Goal: Task Accomplishment & Management: Manage account settings

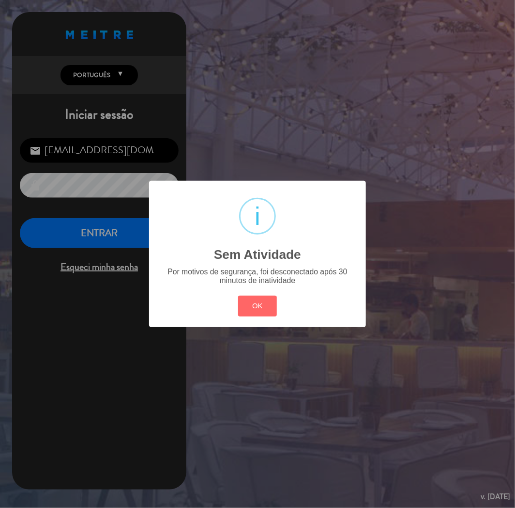
drag, startPoint x: 0, startPoint y: 0, endPoint x: 251, endPoint y: 315, distance: 402.6
click at [253, 315] on button "OK" at bounding box center [257, 305] width 39 height 21
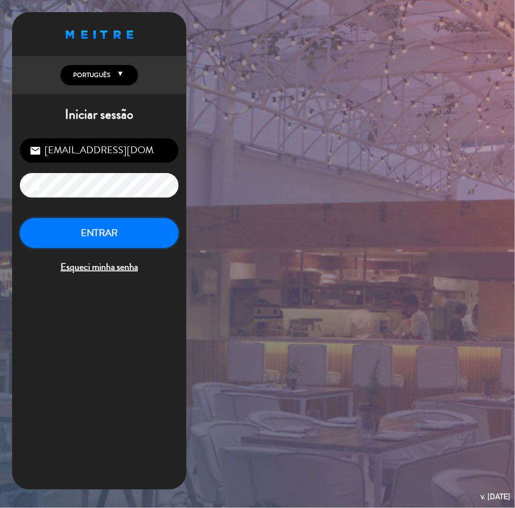
click at [104, 235] on button "ENTRAR" at bounding box center [99, 233] width 159 height 31
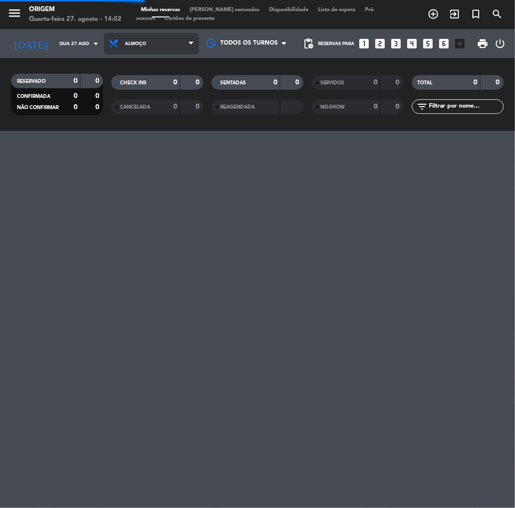
click at [132, 42] on span "Almoço" at bounding box center [135, 43] width 21 height 5
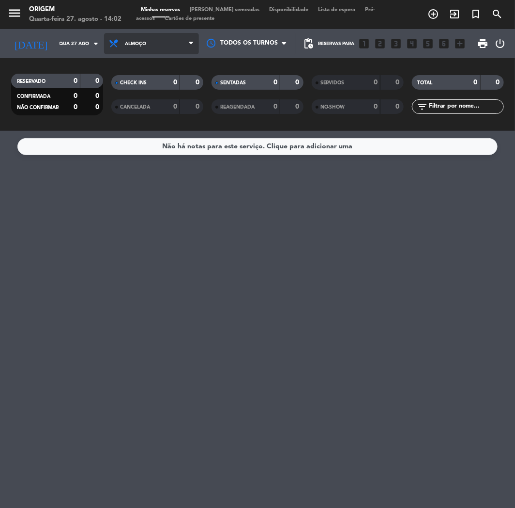
click at [136, 45] on span "Almoço" at bounding box center [135, 43] width 21 height 5
click at [136, 46] on span "Almoço" at bounding box center [135, 43] width 21 height 5
click at [124, 101] on div "menu Origem Quarta-feira 27. agosto - 14:02 Minhas reservas Mesas semeadas Disp…" at bounding box center [257, 65] width 515 height 131
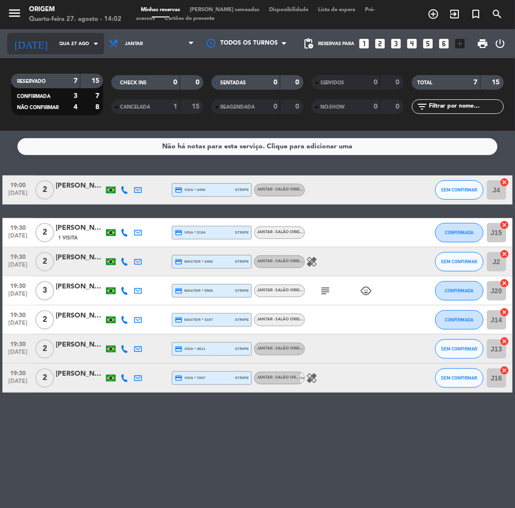
click at [60, 46] on input "Qua 27 ago" at bounding box center [87, 43] width 65 height 15
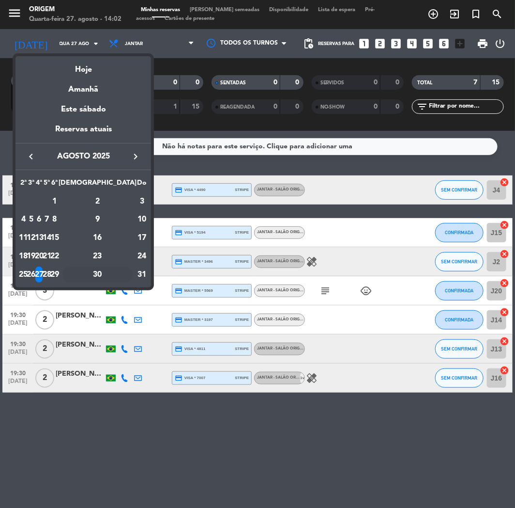
click at [115, 277] on div "30" at bounding box center [97, 274] width 70 height 16
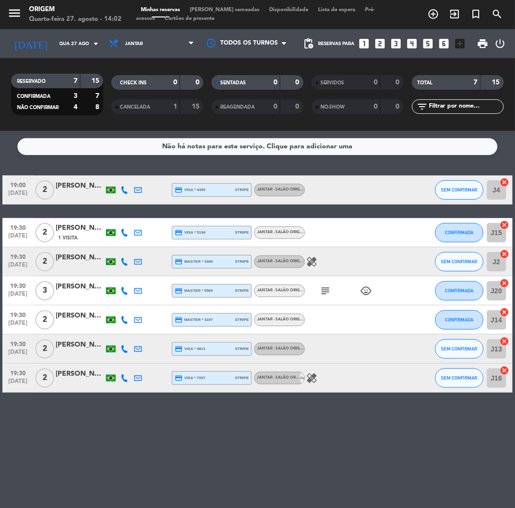
type input "Sáb 30 ago"
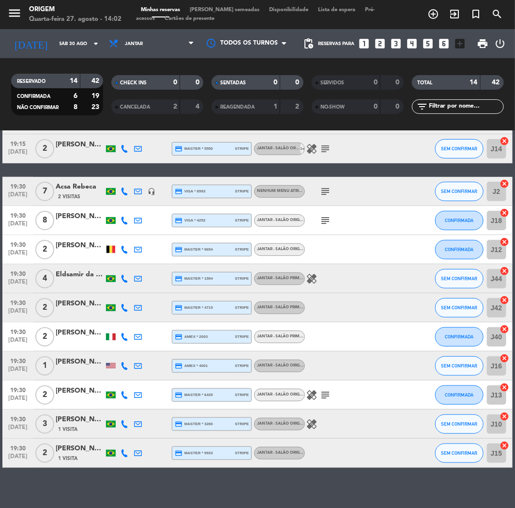
scroll to position [149, 0]
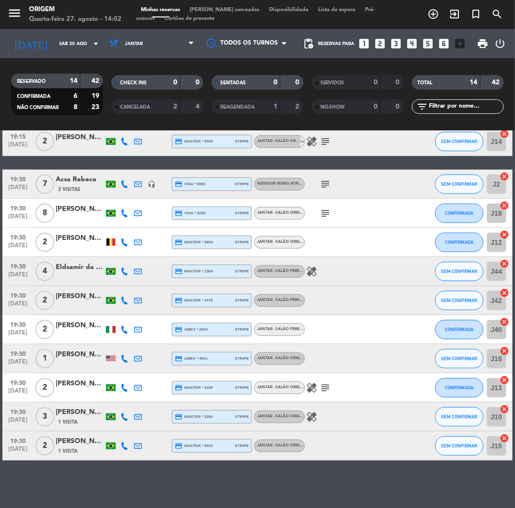
click at [220, 8] on span "[PERSON_NAME] semeadas" at bounding box center [224, 9] width 79 height 5
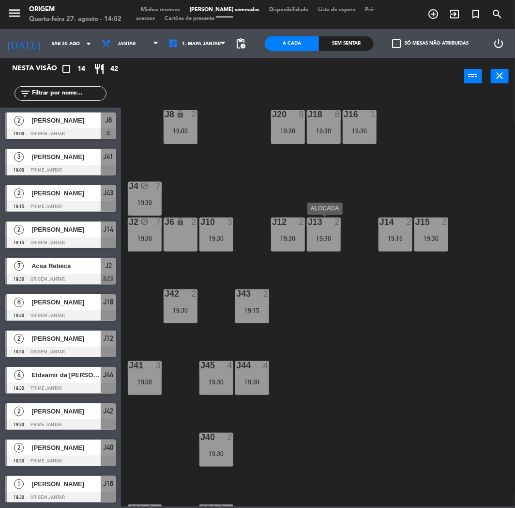
click at [316, 231] on div "J13 2 19:30" at bounding box center [324, 234] width 34 height 34
click at [285, 233] on div "J12 2 19:30" at bounding box center [288, 234] width 34 height 34
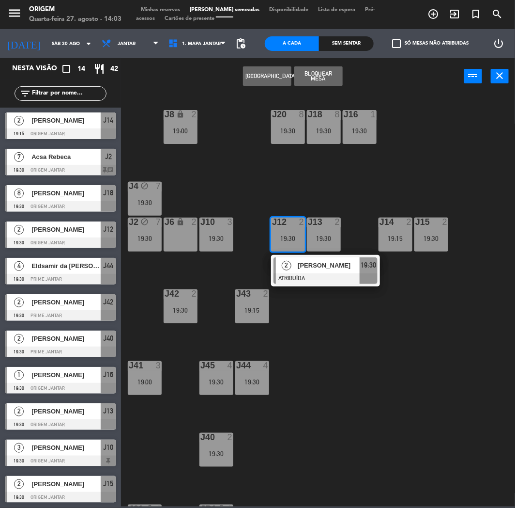
scroll to position [56, 0]
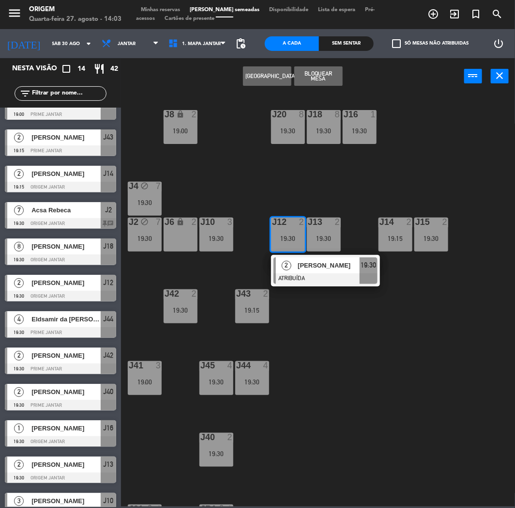
click at [56, 353] on span "[PERSON_NAME]" at bounding box center [65, 355] width 69 height 10
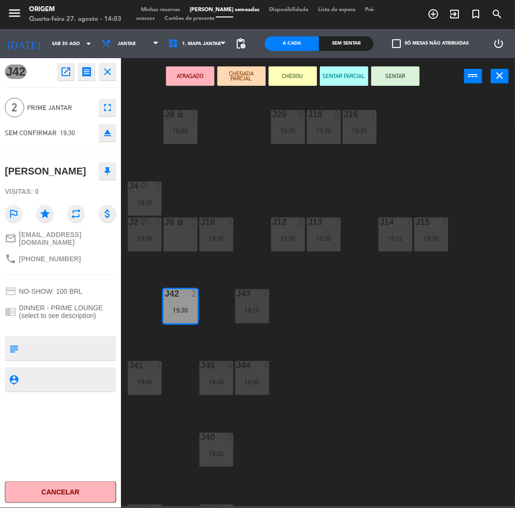
click at [348, 286] on div "J20 8 19:30 J16 1 19:30 J8 lock 2 19:00 J18 8 19:30 J4 block 7 19:30 J10 3 19:3…" at bounding box center [320, 299] width 389 height 413
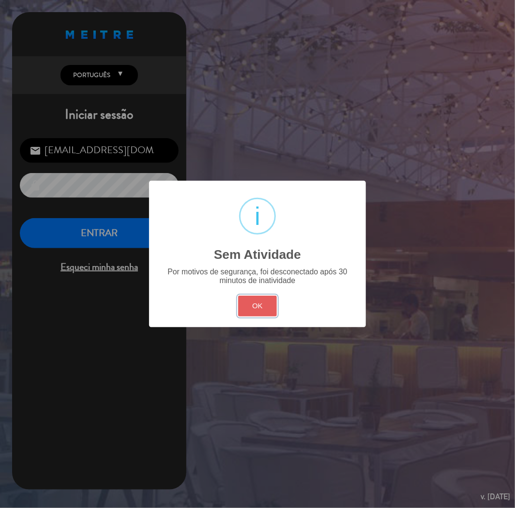
click at [267, 310] on button "OK" at bounding box center [257, 305] width 39 height 21
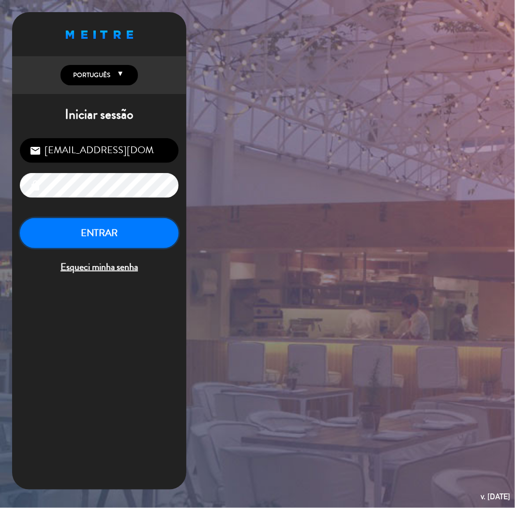
click at [85, 218] on button "ENTRAR" at bounding box center [99, 233] width 159 height 31
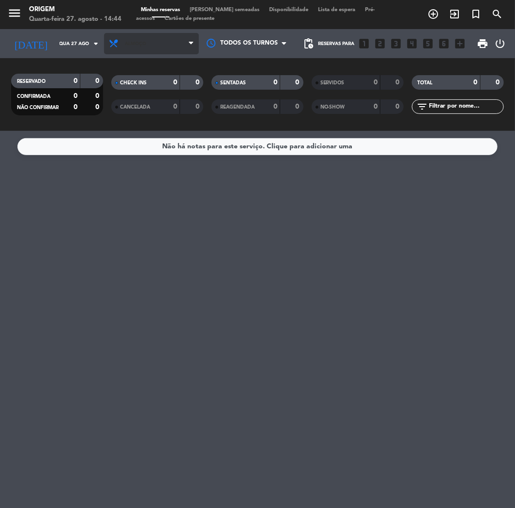
click at [139, 45] on span "Almoço" at bounding box center [135, 43] width 21 height 5
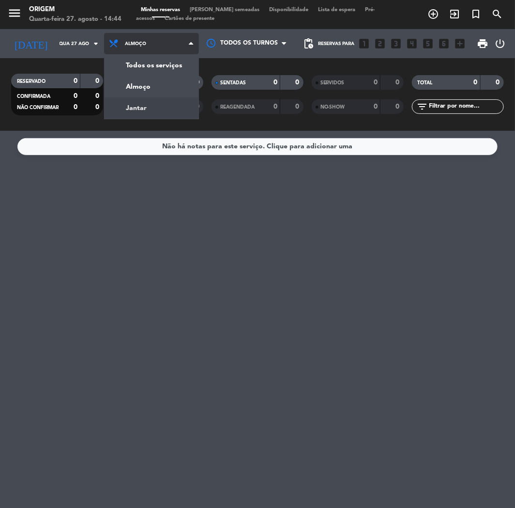
click at [136, 109] on div "menu Origem Quarta-feira 27. agosto - 14:44 Minhas reservas Mesas semeadas Disp…" at bounding box center [257, 65] width 515 height 131
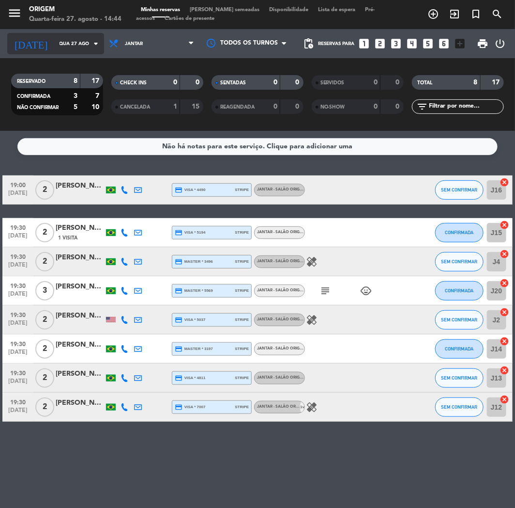
click at [59, 44] on input "Qua 27 ago" at bounding box center [87, 43] width 65 height 15
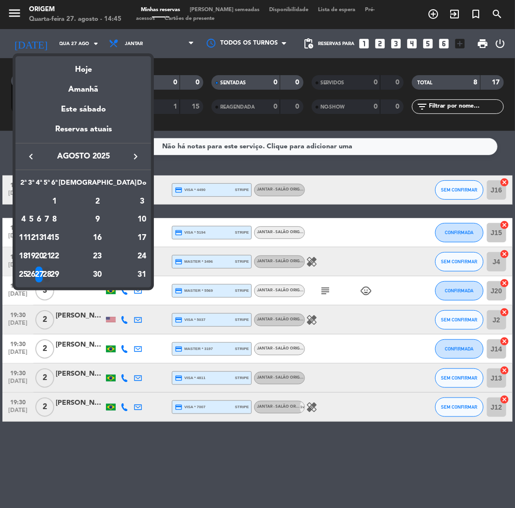
click at [51, 274] on div "28" at bounding box center [47, 274] width 7 height 16
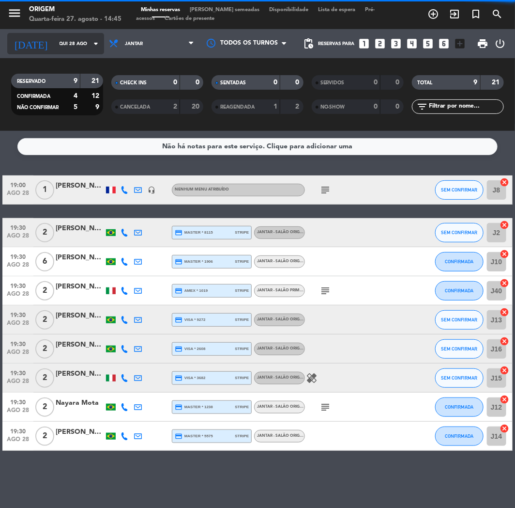
click at [63, 40] on input "Qui 28 ago" at bounding box center [87, 43] width 65 height 15
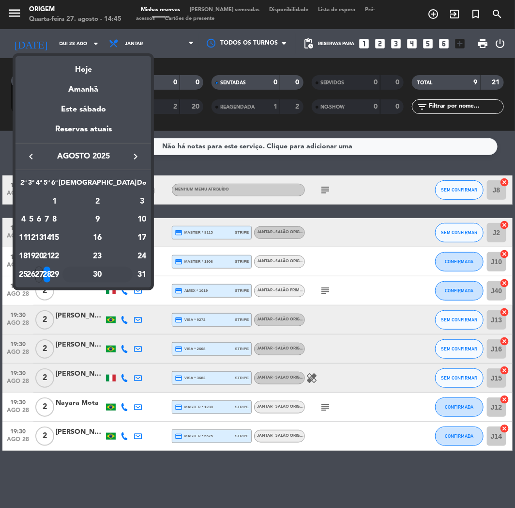
click at [119, 279] on div "30" at bounding box center [97, 274] width 70 height 16
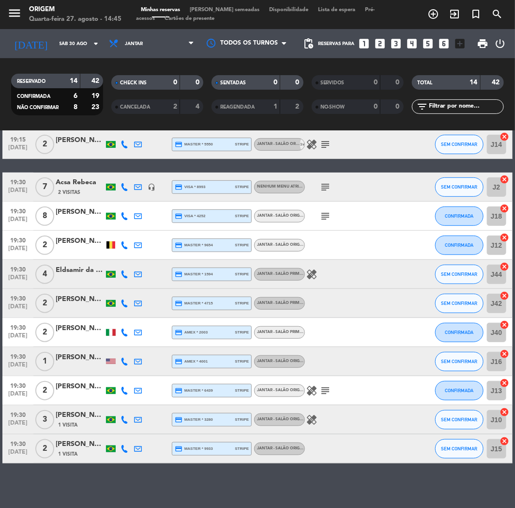
scroll to position [149, 0]
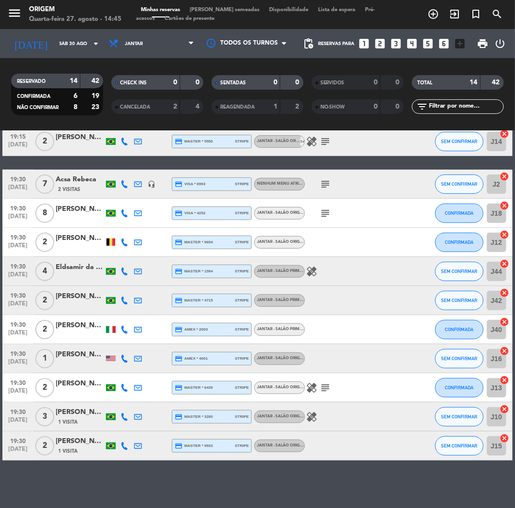
click at [124, 297] on icon at bounding box center [125, 300] width 8 height 8
click at [127, 280] on span "content_paste" at bounding box center [130, 283] width 7 height 7
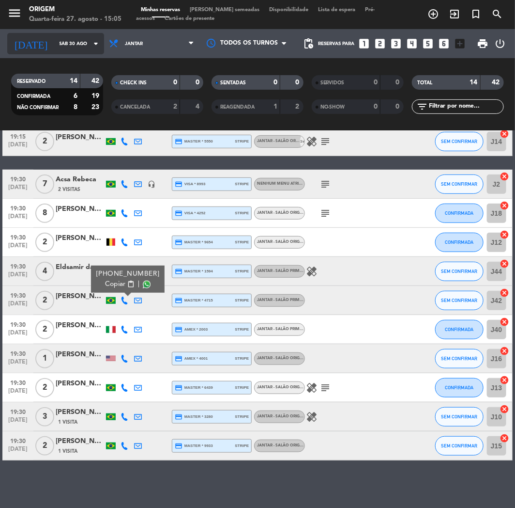
click at [72, 45] on input "Sáb 30 ago" at bounding box center [87, 43] width 65 height 15
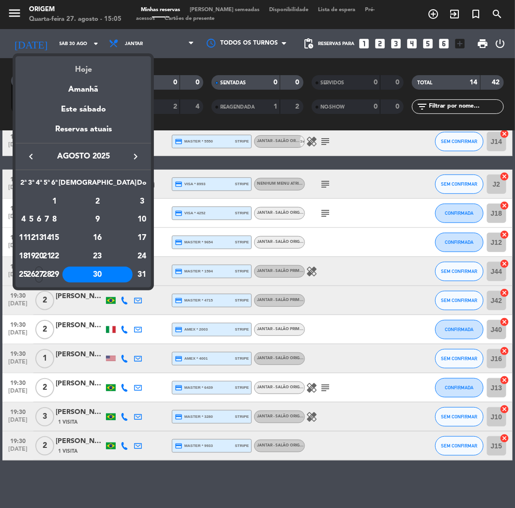
click at [87, 68] on div "Hoje" at bounding box center [84, 66] width 136 height 20
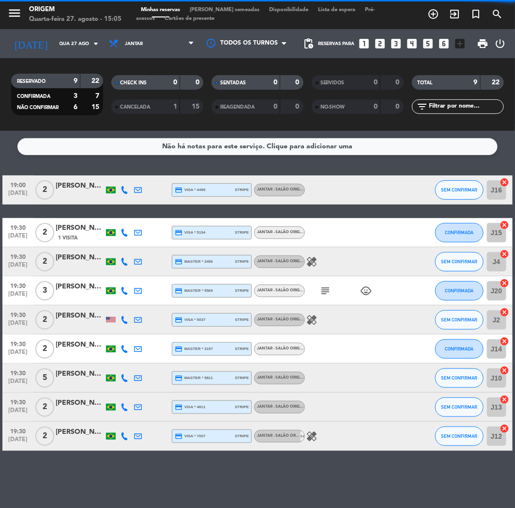
scroll to position [0, 0]
click at [314, 259] on icon "healing" at bounding box center [312, 262] width 12 height 12
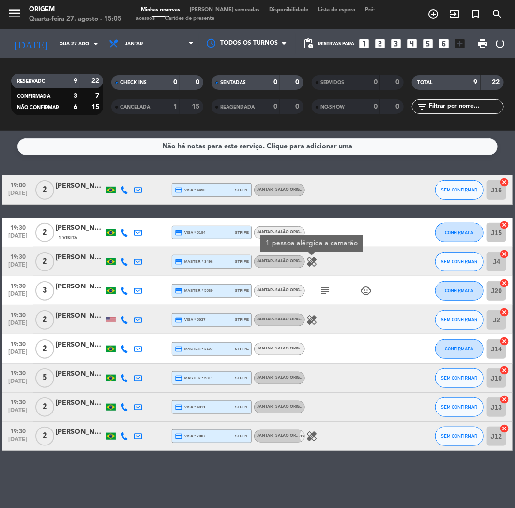
click at [323, 286] on icon "subject" at bounding box center [326, 291] width 12 height 12
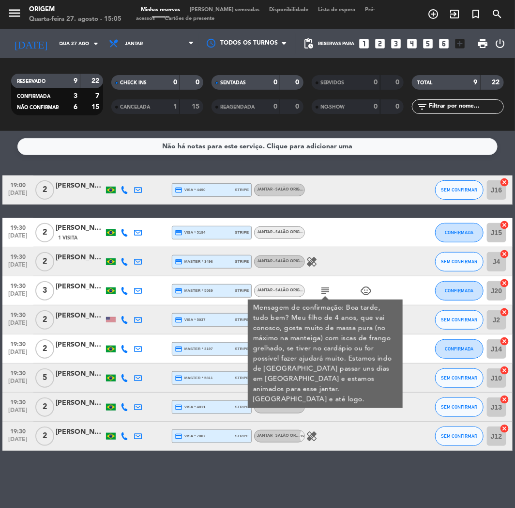
click at [359, 264] on div "healing" at bounding box center [345, 261] width 81 height 29
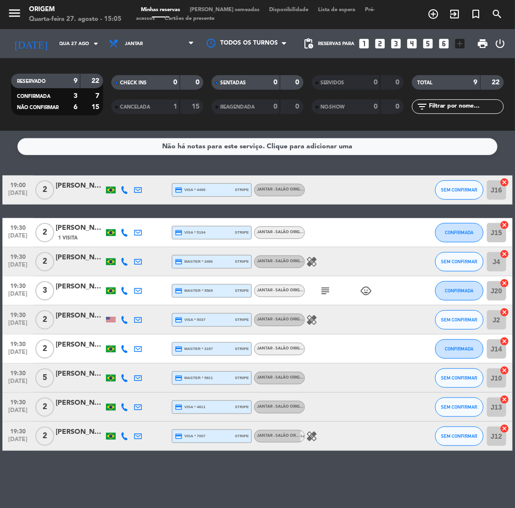
click at [313, 314] on icon "healing" at bounding box center [312, 320] width 12 height 12
click at [313, 433] on icon "healing" at bounding box center [312, 436] width 12 height 12
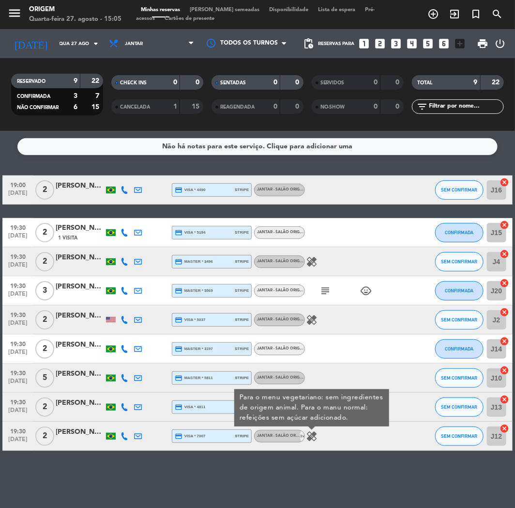
click at [311, 433] on icon "healing" at bounding box center [312, 436] width 12 height 12
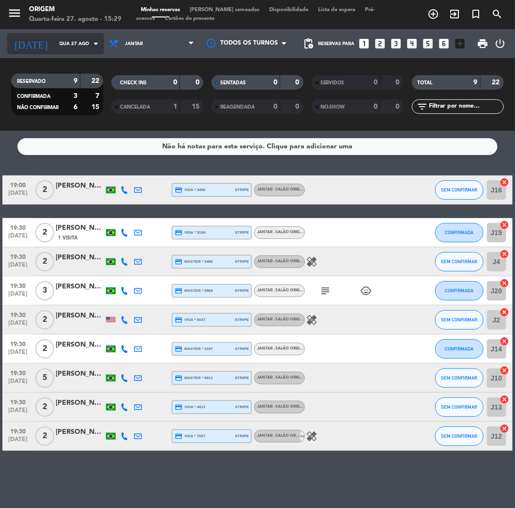
click at [55, 41] on input "Qua 27 ago" at bounding box center [87, 43] width 65 height 15
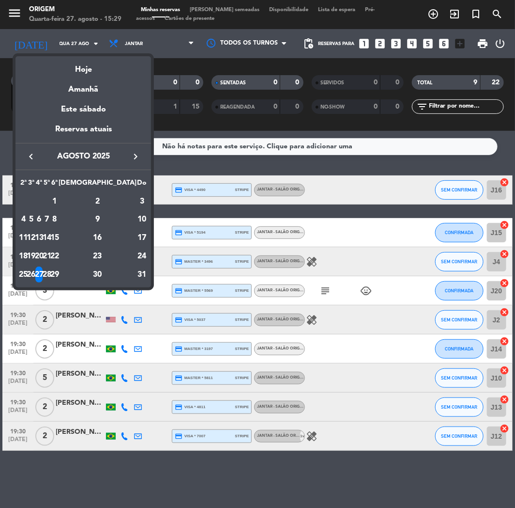
click at [59, 262] on div "22" at bounding box center [54, 256] width 7 height 16
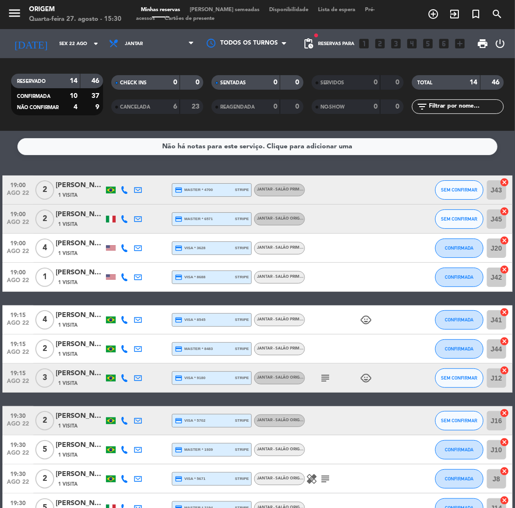
click at [77, 55] on div "[DATE] [DATE] arrow_drop_down" at bounding box center [55, 43] width 97 height 29
click at [76, 47] on input "Sex 22 ago" at bounding box center [87, 43] width 65 height 15
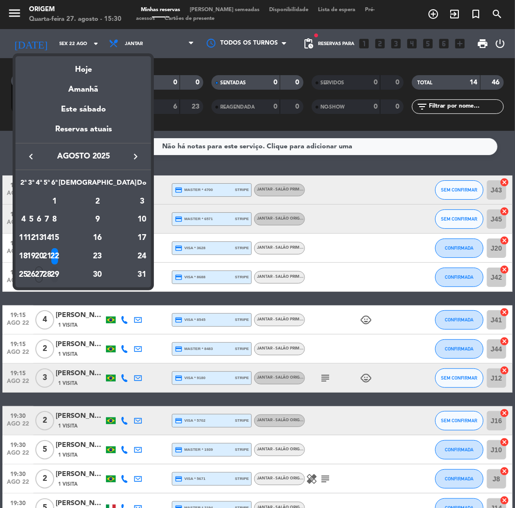
click at [59, 277] on div "29" at bounding box center [54, 274] width 7 height 16
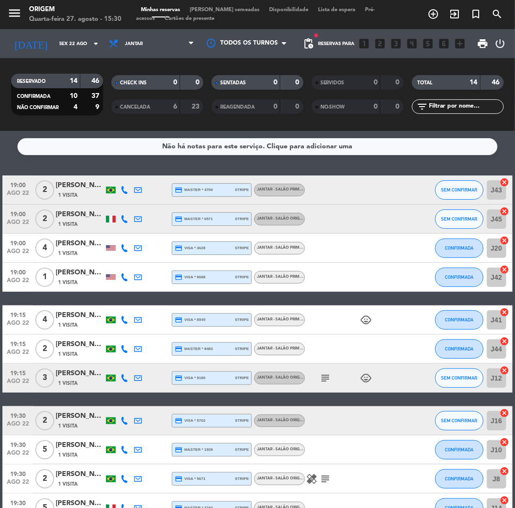
type input "Sex 29 ago"
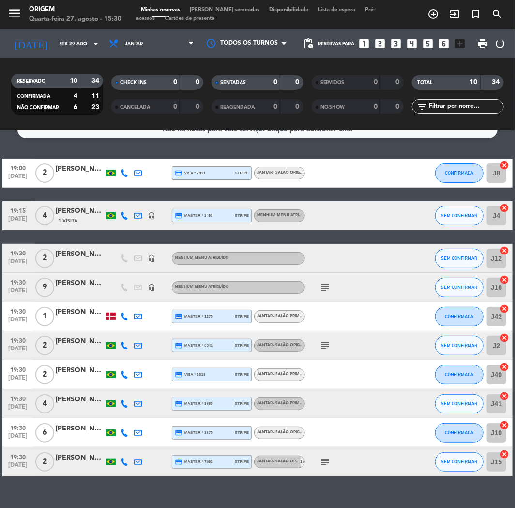
scroll to position [33, 0]
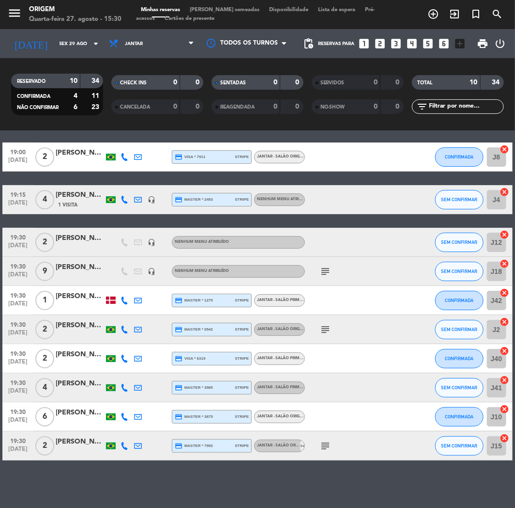
click at [88, 265] on div "[PERSON_NAME] de Gin" at bounding box center [80, 267] width 48 height 11
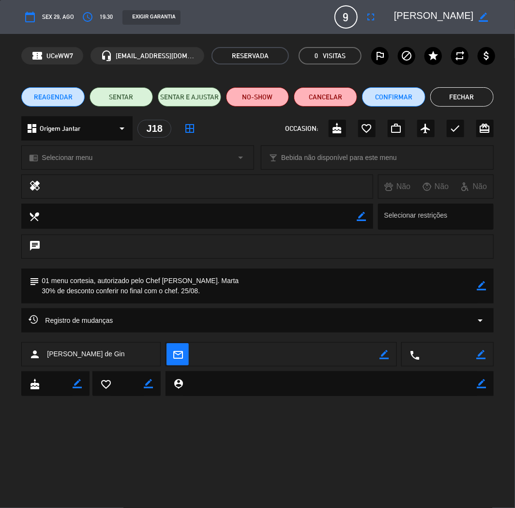
click at [447, 16] on textarea at bounding box center [434, 16] width 80 height 17
click at [466, 88] on button "Fechar" at bounding box center [462, 96] width 63 height 19
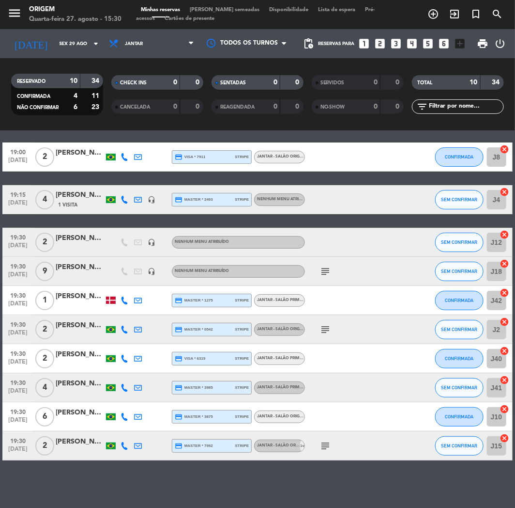
click at [80, 272] on div "[PERSON_NAME] de Gin" at bounding box center [80, 267] width 48 height 11
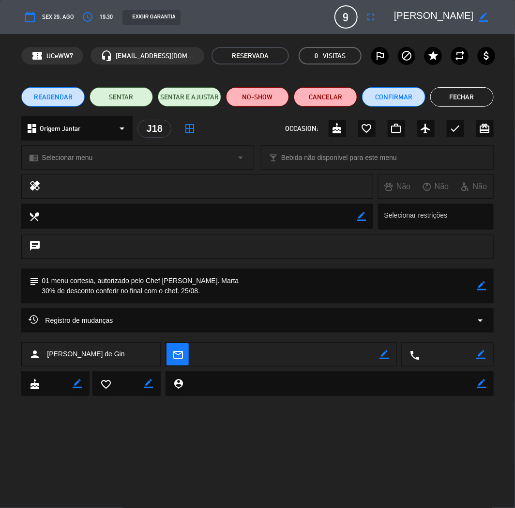
click at [463, 95] on button "Fechar" at bounding box center [462, 96] width 63 height 19
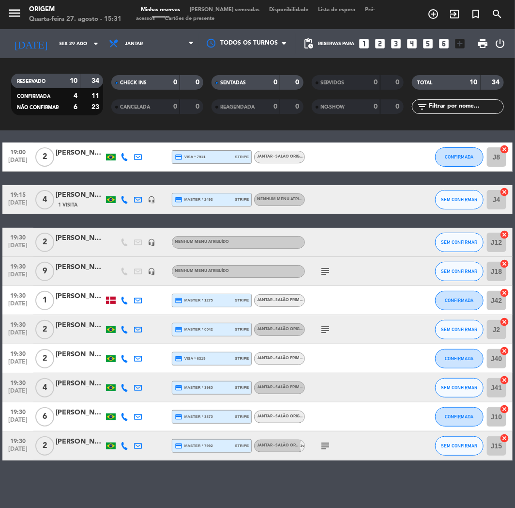
click at [204, 9] on span "[PERSON_NAME] semeadas" at bounding box center [224, 9] width 79 height 5
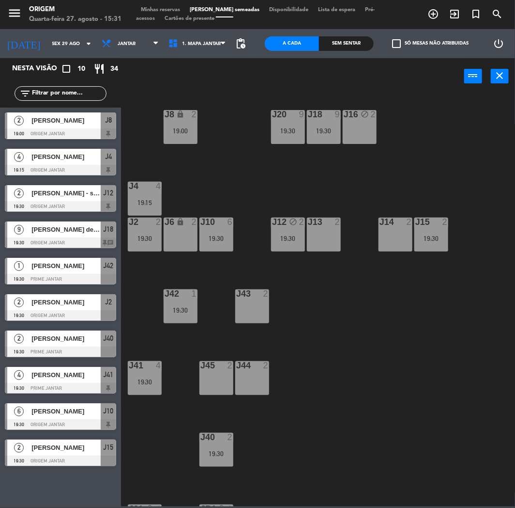
click at [387, 236] on div "J14 2" at bounding box center [396, 234] width 34 height 34
click at [267, 74] on button "[GEOGRAPHIC_DATA]" at bounding box center [267, 75] width 48 height 19
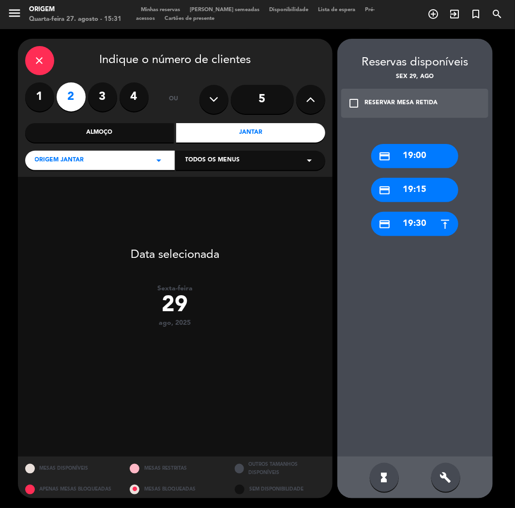
click at [399, 156] on div "credit_card 19:00" at bounding box center [415, 156] width 87 height 24
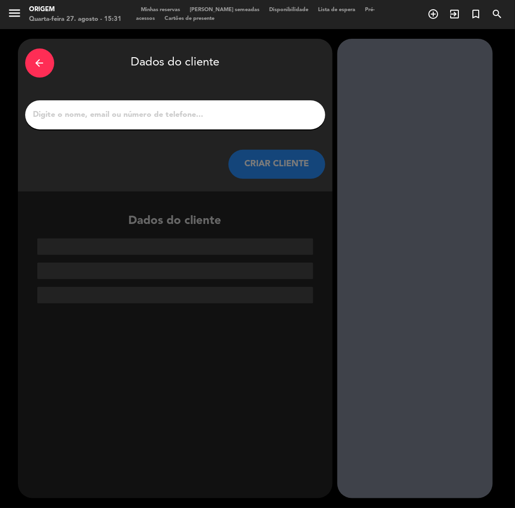
click at [185, 109] on input "1" at bounding box center [175, 115] width 286 height 14
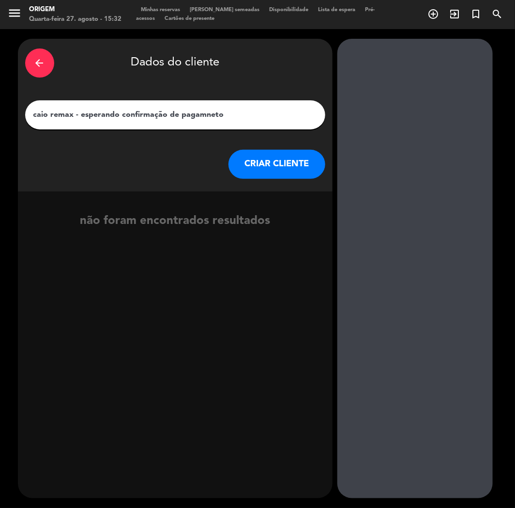
type input "caio remax - esperando confirmação de pagamneto"
click at [258, 167] on button "CRIAR CLIENTE" at bounding box center [277, 164] width 97 height 29
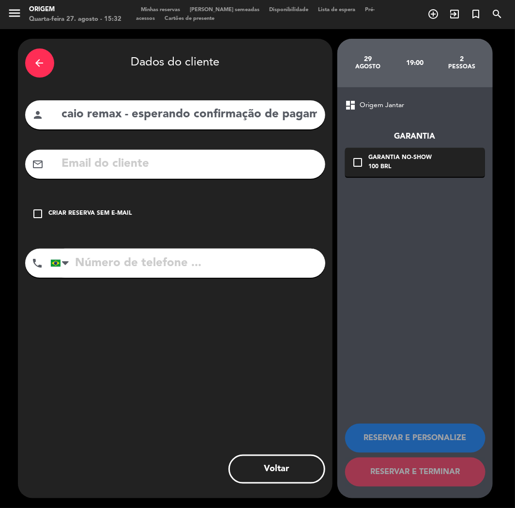
click at [97, 204] on div "check_box_outline_blank Criar reserva sem e-mail" at bounding box center [175, 213] width 300 height 29
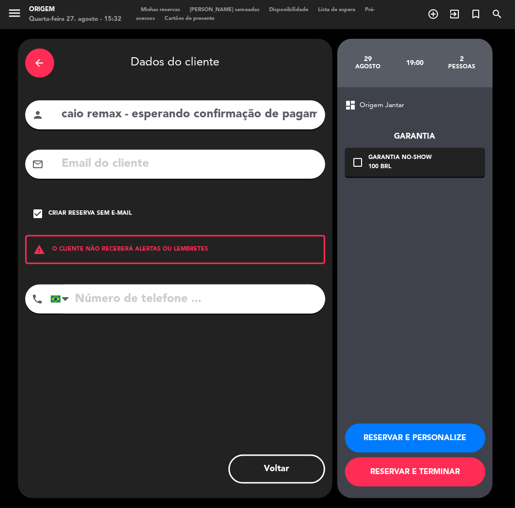
click at [368, 468] on button "RESERVAR E TERMINAR" at bounding box center [415, 471] width 140 height 29
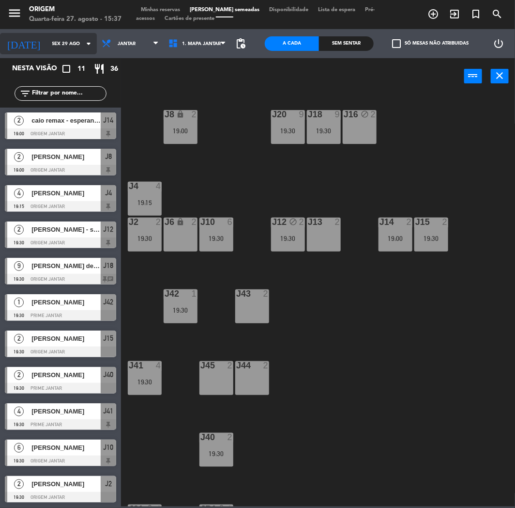
click at [54, 50] on input "Sex 29 ago" at bounding box center [79, 43] width 65 height 15
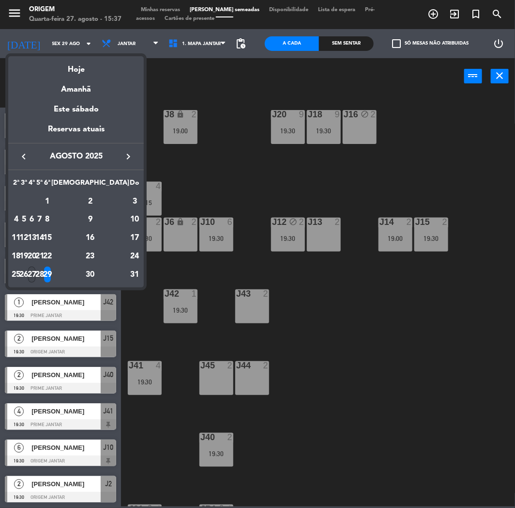
click at [35, 272] on div "27" at bounding box center [31, 274] width 7 height 16
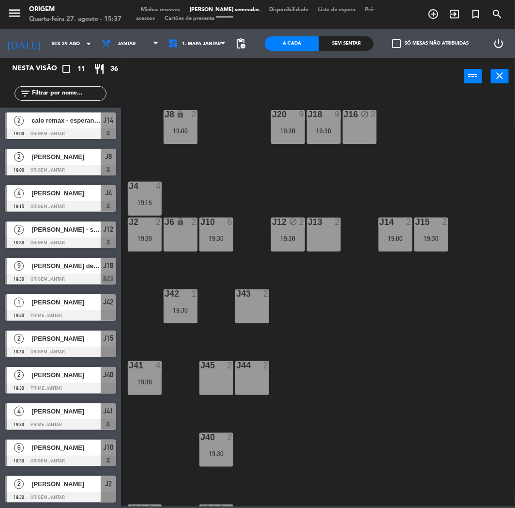
type input "Qua 27 ago"
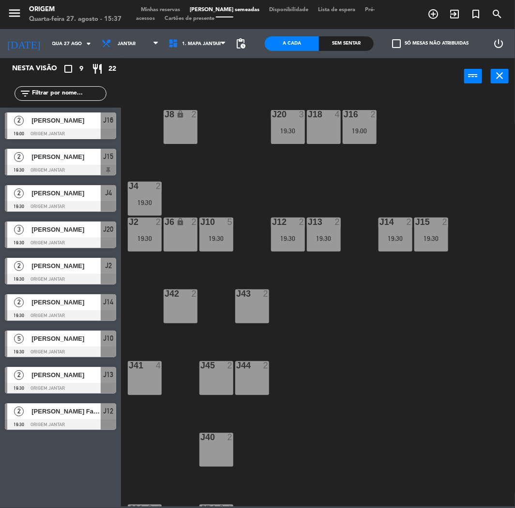
click at [182, 10] on span "Minhas reservas" at bounding box center [160, 9] width 49 height 5
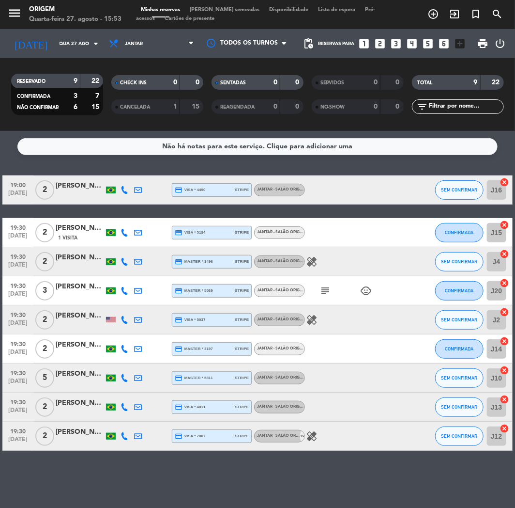
click at [217, 6] on div "Minhas reservas Mesas semeadas Disponibilidade Lista de espera Pré-acessos Cart…" at bounding box center [257, 14] width 243 height 17
click at [227, 11] on span "[PERSON_NAME] semeadas" at bounding box center [224, 9] width 79 height 5
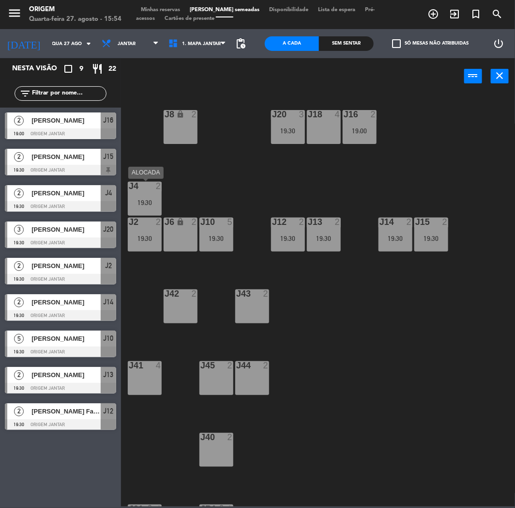
click at [134, 192] on div "J4 2 19:30" at bounding box center [145, 199] width 34 height 34
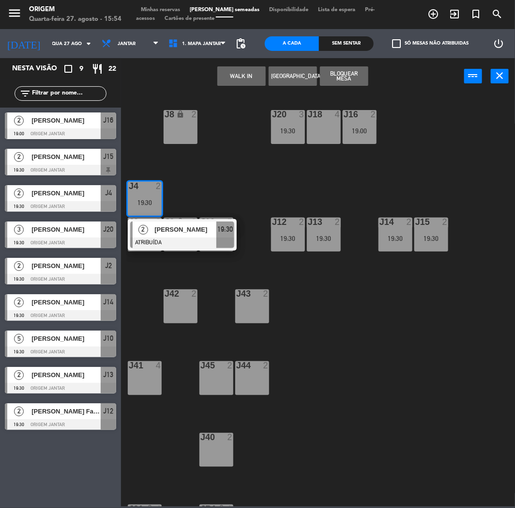
click at [183, 124] on div "J8 lock 2" at bounding box center [181, 127] width 34 height 34
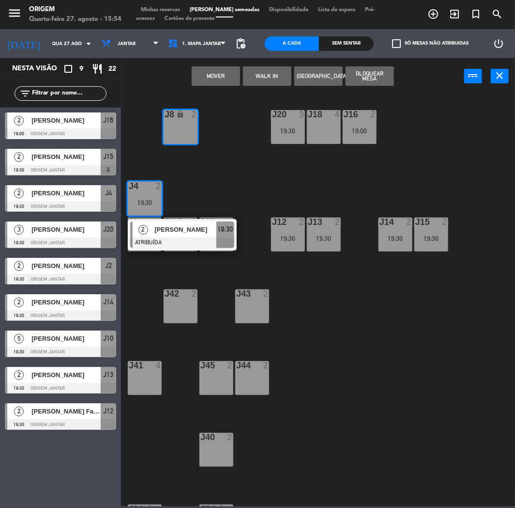
click at [227, 71] on button "MOVER" at bounding box center [216, 75] width 48 height 19
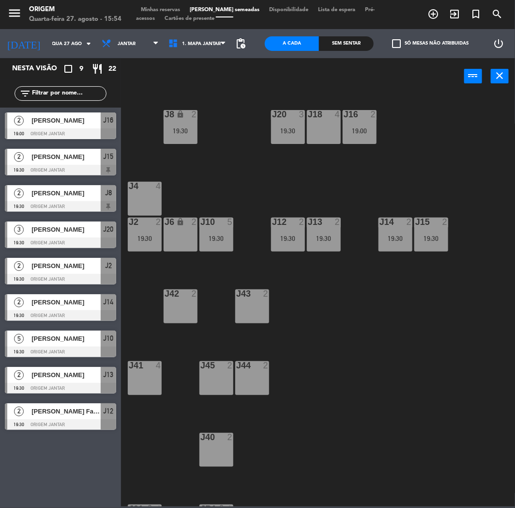
click at [150, 10] on span "Minhas reservas" at bounding box center [160, 9] width 49 height 5
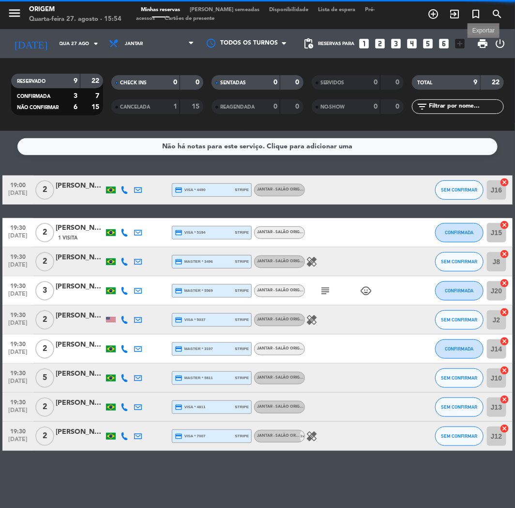
click at [479, 45] on span "print" at bounding box center [484, 44] width 12 height 12
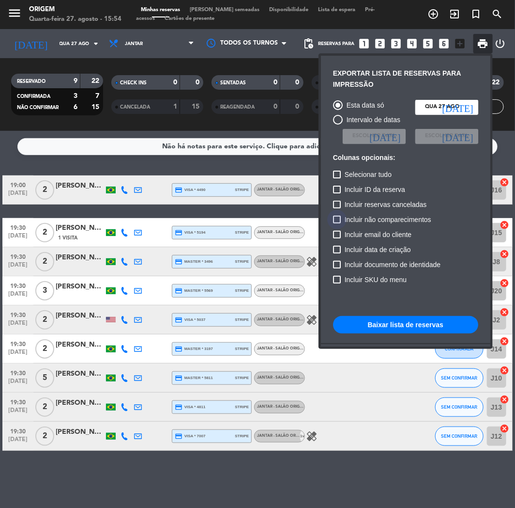
click at [388, 217] on span "Incluir não comparecimentos" at bounding box center [388, 220] width 87 height 12
click at [337, 223] on input "Incluir não comparecimentos" at bounding box center [337, 223] width 0 height 0
checkbox input "true"
click at [412, 323] on button "Baixar lista de reservas" at bounding box center [405, 324] width 145 height 17
click at [11, 12] on div at bounding box center [257, 254] width 515 height 508
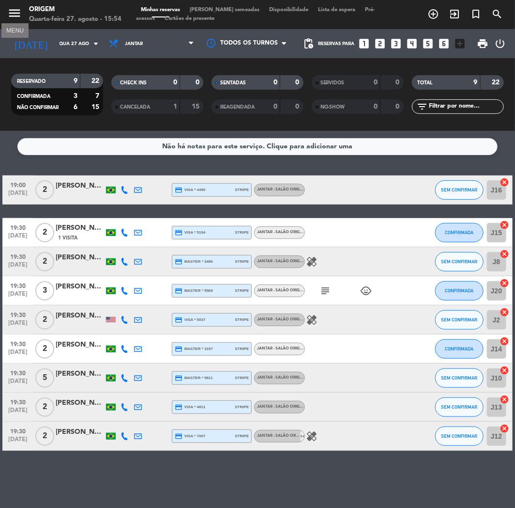
click at [11, 12] on icon "menu" at bounding box center [14, 13] width 15 height 15
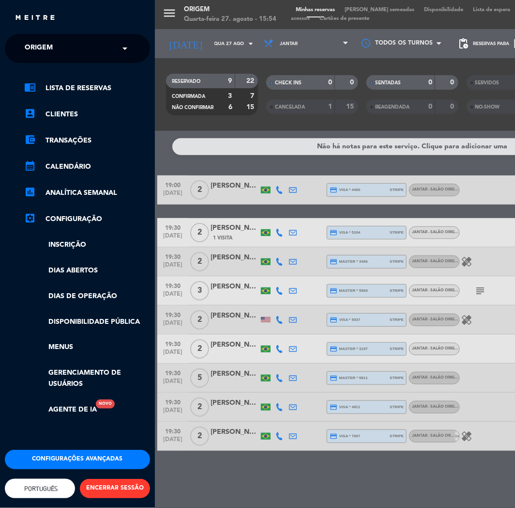
click at [78, 36] on ng-select "× Origem ×" at bounding box center [77, 48] width 145 height 29
click at [81, 40] on input "text" at bounding box center [78, 48] width 118 height 21
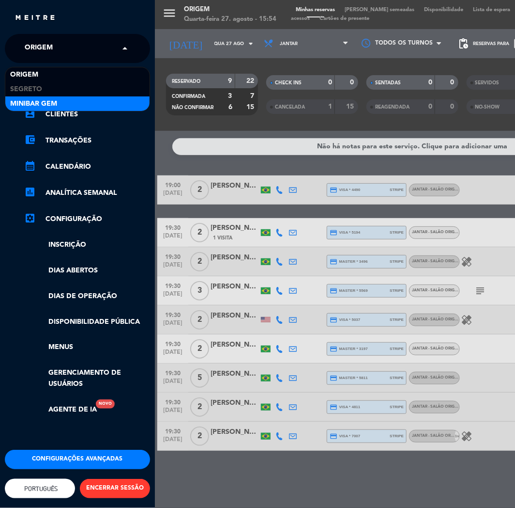
click at [78, 99] on div "MiniBar Gem" at bounding box center [77, 103] width 144 height 15
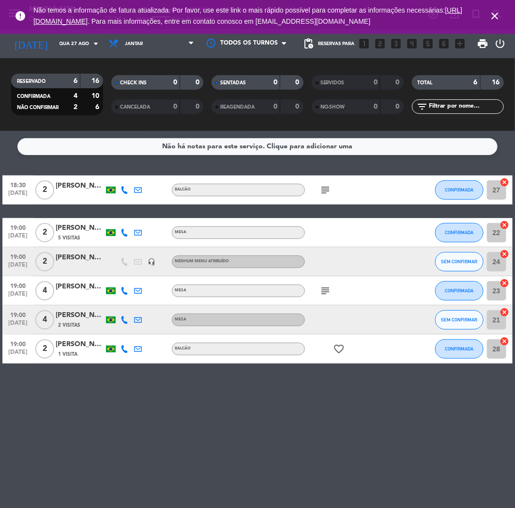
click at [495, 11] on icon "close" at bounding box center [495, 16] width 12 height 12
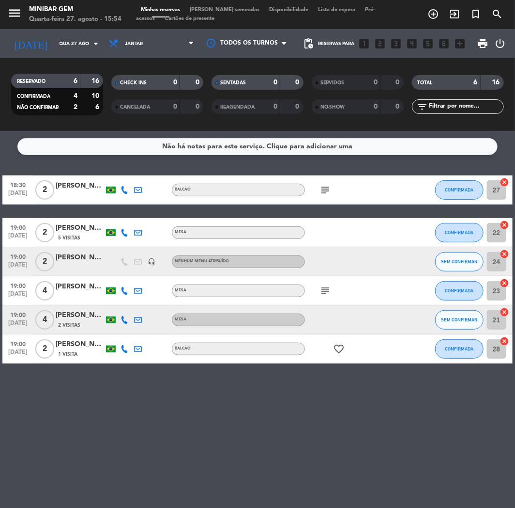
click at [323, 287] on icon "subject" at bounding box center [326, 291] width 12 height 12
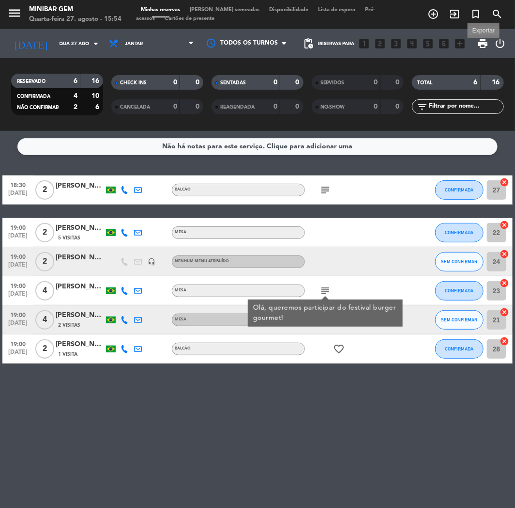
click at [485, 44] on span "print" at bounding box center [484, 44] width 12 height 12
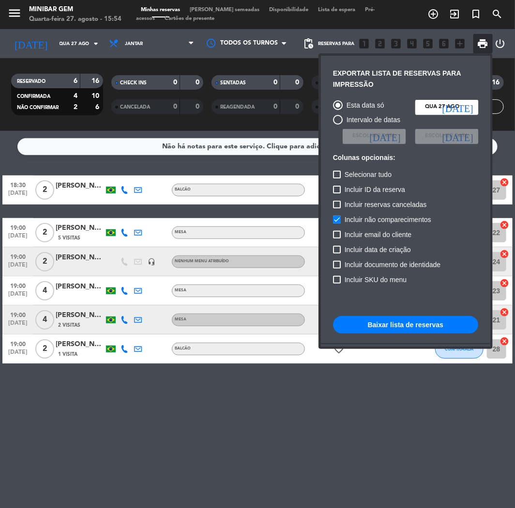
click at [400, 326] on button "Baixar lista de reservas" at bounding box center [405, 324] width 145 height 17
click at [161, 459] on div at bounding box center [257, 254] width 515 height 508
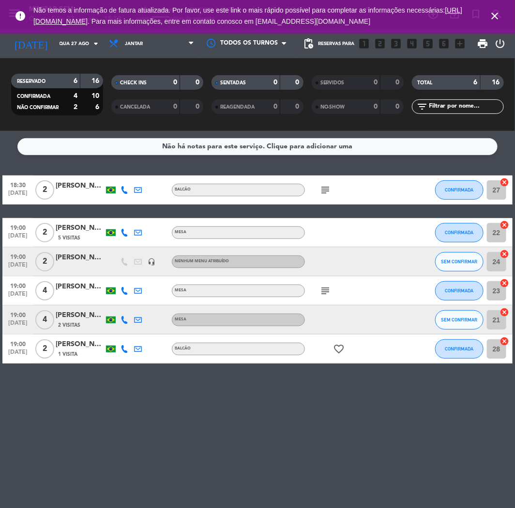
click at [492, 15] on icon "close" at bounding box center [495, 16] width 12 height 12
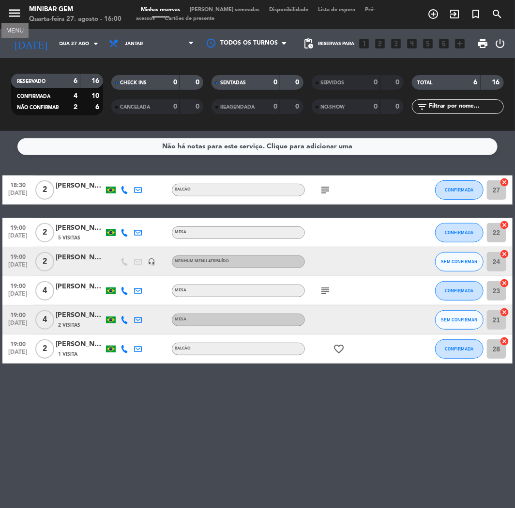
click at [17, 16] on icon "menu" at bounding box center [14, 13] width 15 height 15
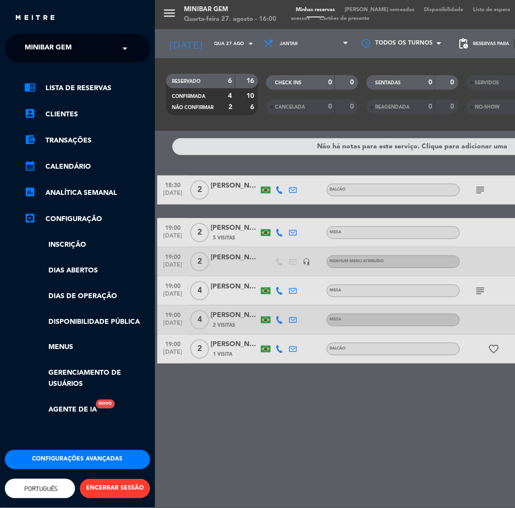
click at [104, 48] on input "text" at bounding box center [78, 48] width 118 height 21
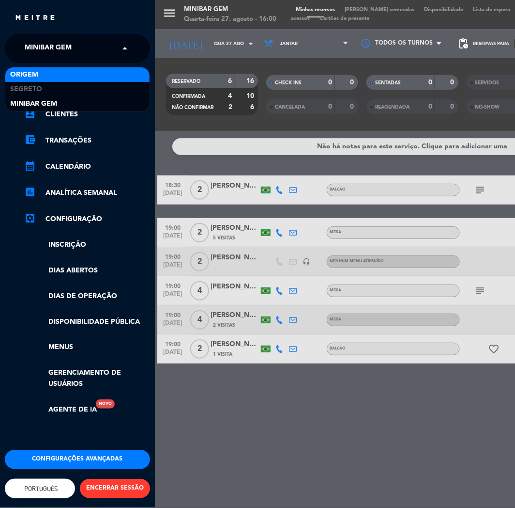
click at [91, 70] on div "Origem" at bounding box center [77, 74] width 144 height 15
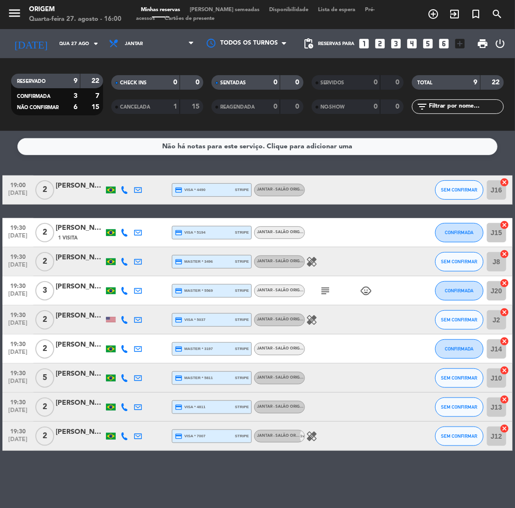
click at [212, 11] on span "[PERSON_NAME] semeadas" at bounding box center [224, 9] width 79 height 5
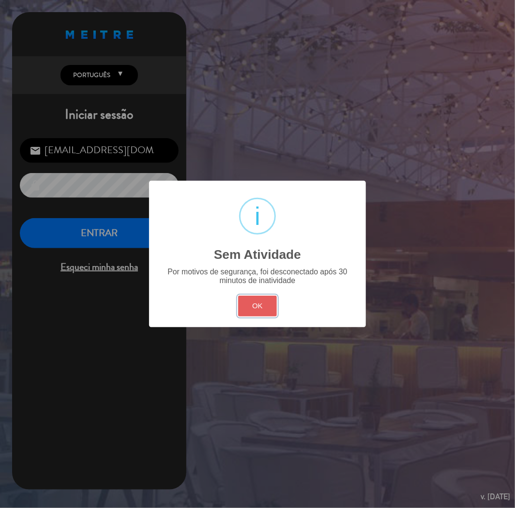
click at [265, 309] on button "OK" at bounding box center [257, 305] width 39 height 21
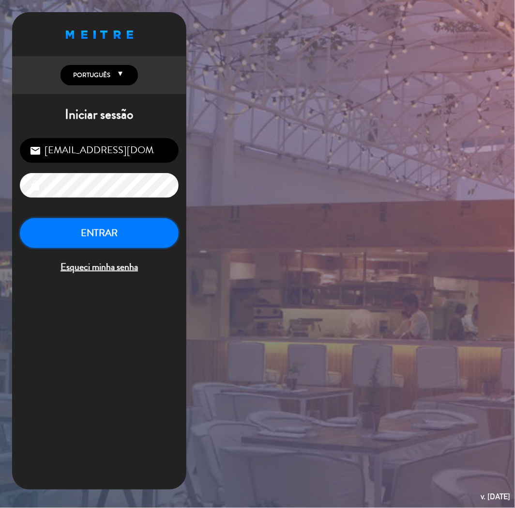
click at [143, 245] on button "ENTRAR" at bounding box center [99, 233] width 159 height 31
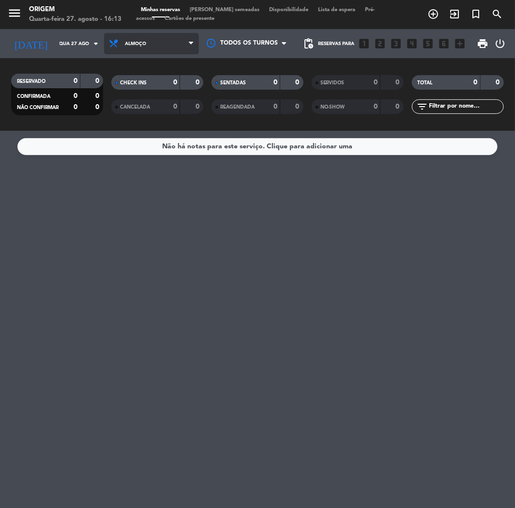
click at [140, 38] on span "Almoço" at bounding box center [151, 43] width 95 height 21
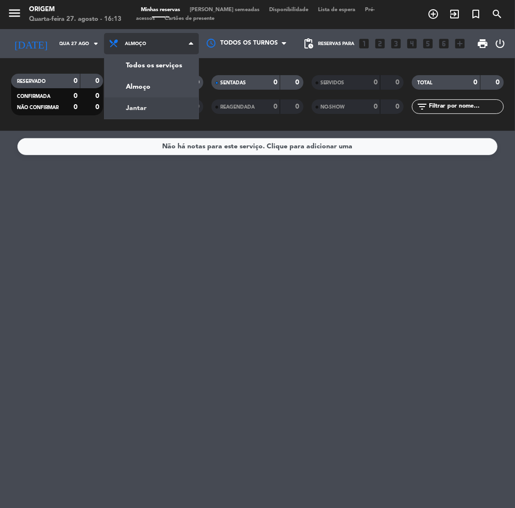
click at [157, 103] on div "menu Origem Quarta-feira 27. agosto - 16:13 Minhas reservas Mesas semeadas Disp…" at bounding box center [257, 65] width 515 height 131
